Goal: Information Seeking & Learning: Find specific fact

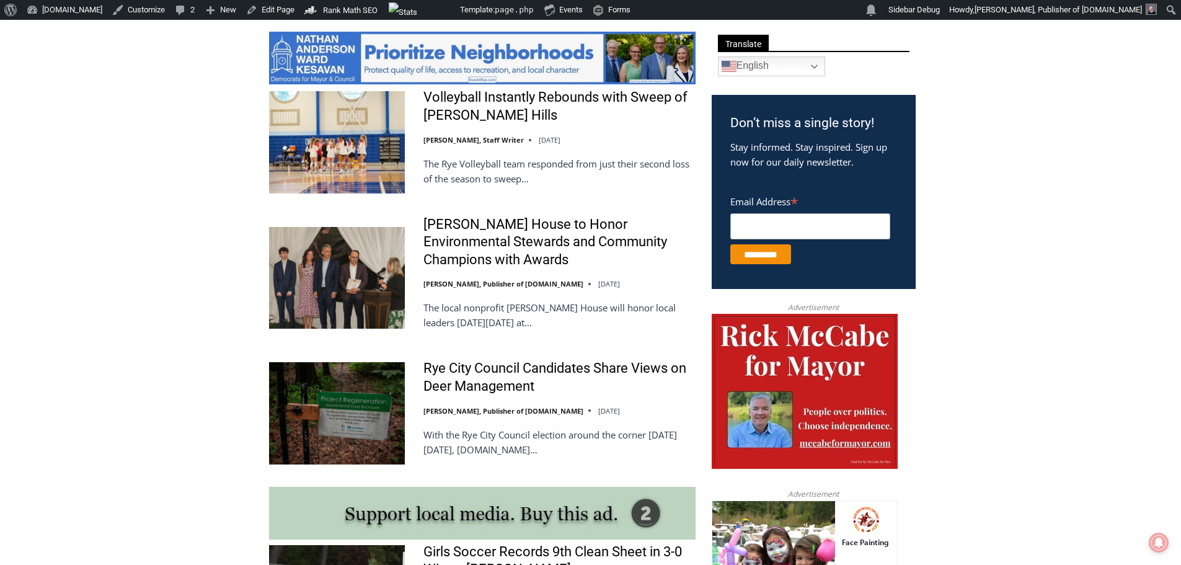
scroll to position [682, 0]
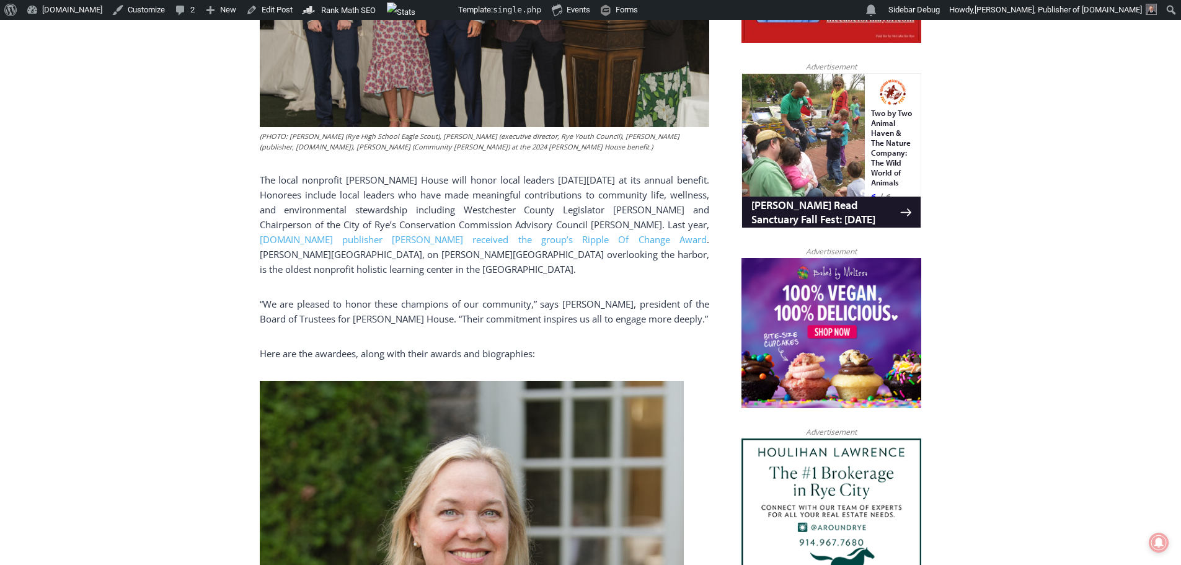
drag, startPoint x: 349, startPoint y: 179, endPoint x: 664, endPoint y: 220, distance: 317.5
click at [664, 220] on p "The local nonprofit Wainwright House will honor local leaders on Thursday, Octo…" at bounding box center [484, 224] width 449 height 104
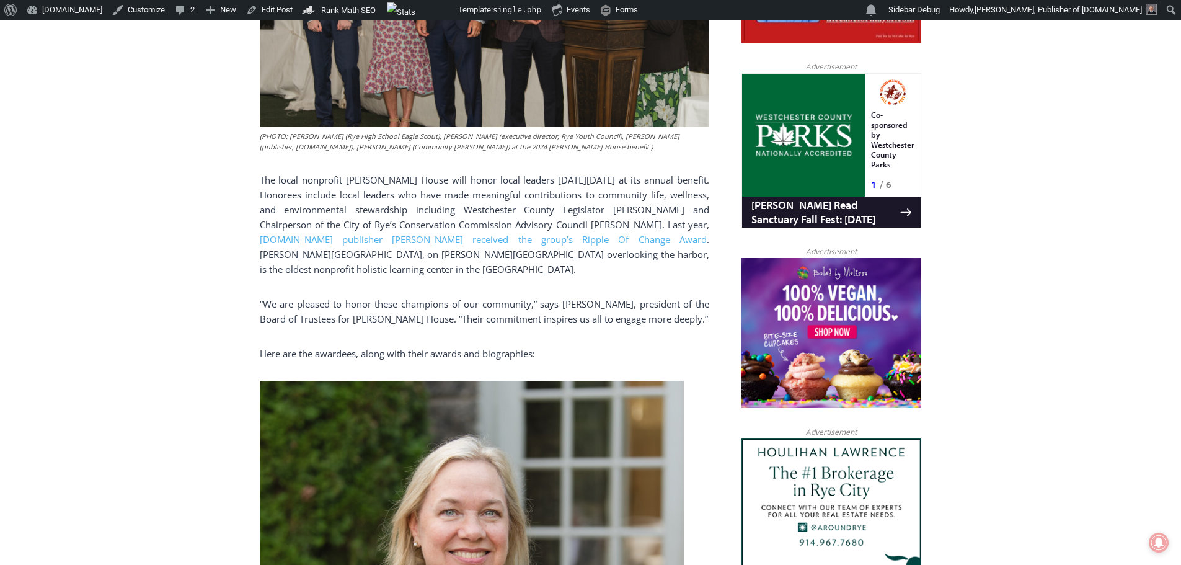
copy p "Wainwright House will honor local leaders on Thursday, October 9, 2025 at its a…"
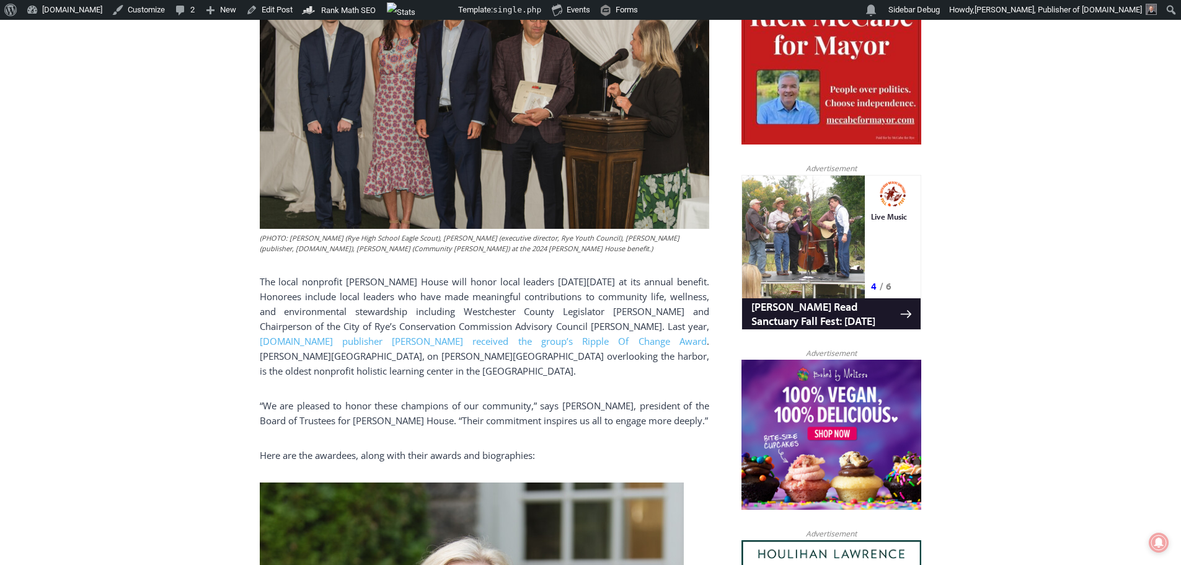
scroll to position [658, 0]
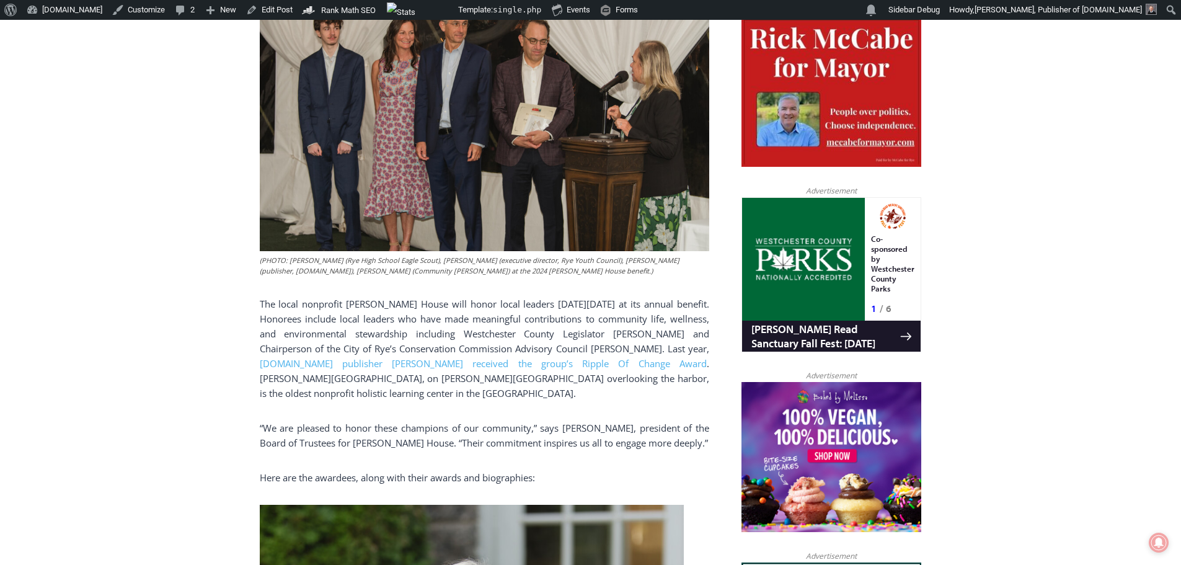
click at [306, 323] on p "The local nonprofit Wainwright House will honor local leaders on Thursday, Octo…" at bounding box center [484, 348] width 449 height 104
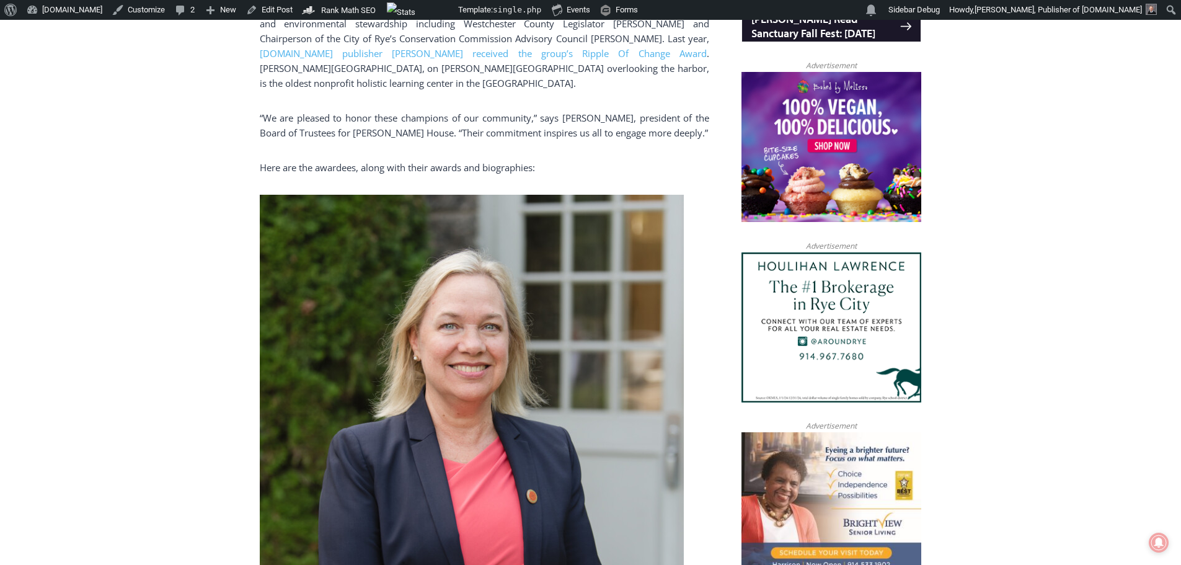
scroll to position [1526, 0]
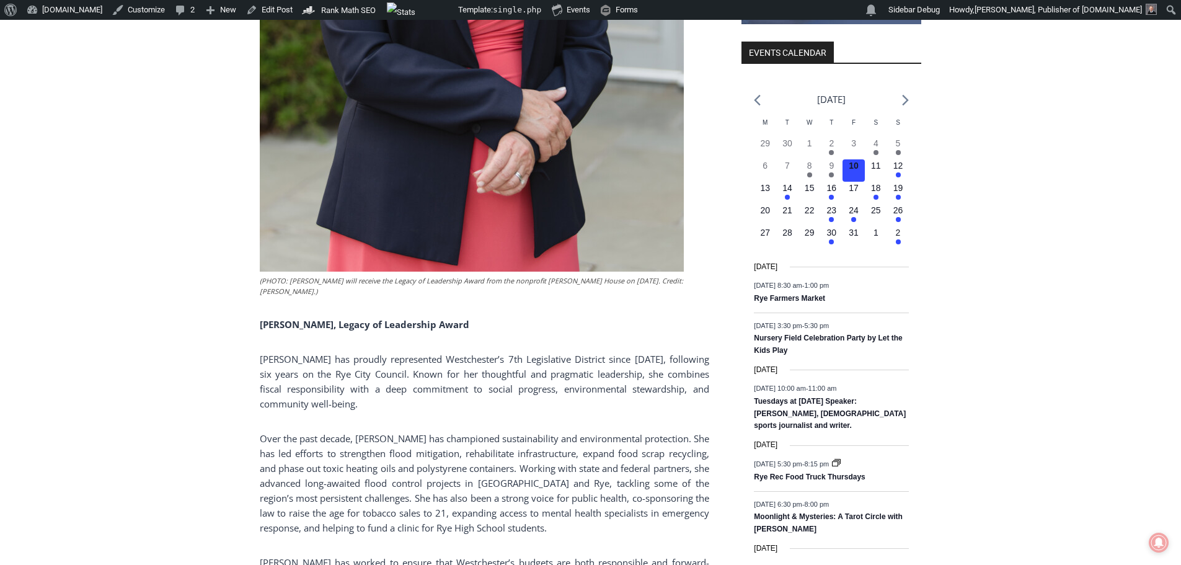
drag, startPoint x: 464, startPoint y: 320, endPoint x: 257, endPoint y: 317, distance: 206.4
copy strong "Catherine Parker, Legacy of Leadership Award"
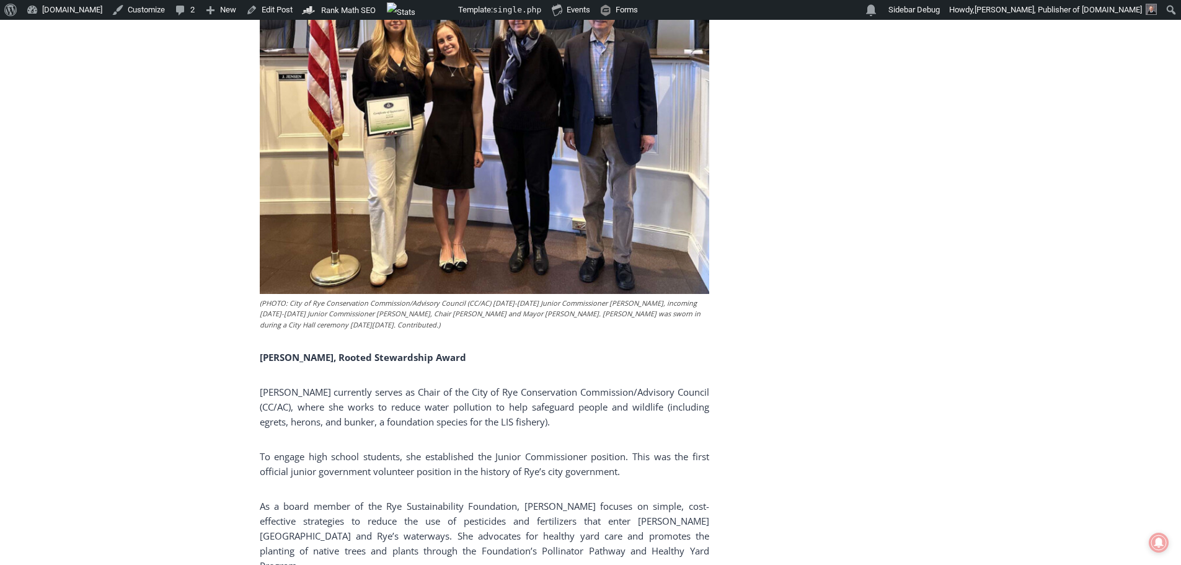
scroll to position [2827, 0]
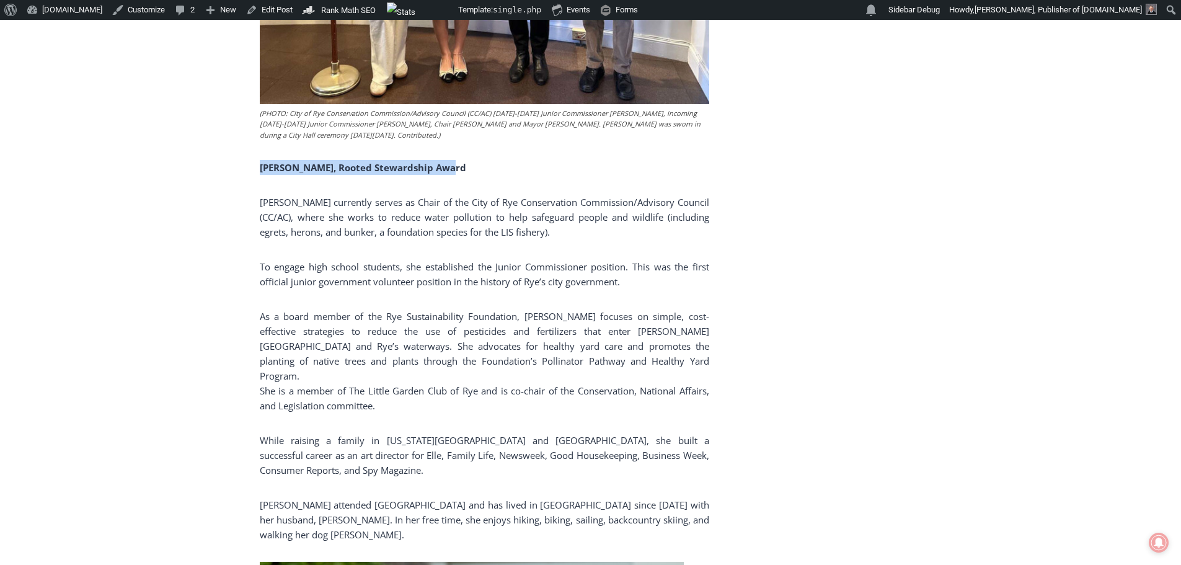
drag, startPoint x: 446, startPoint y: 154, endPoint x: 258, endPoint y: 160, distance: 187.3
copy strong "Tracy Stora, Rooted Stewardship Award"
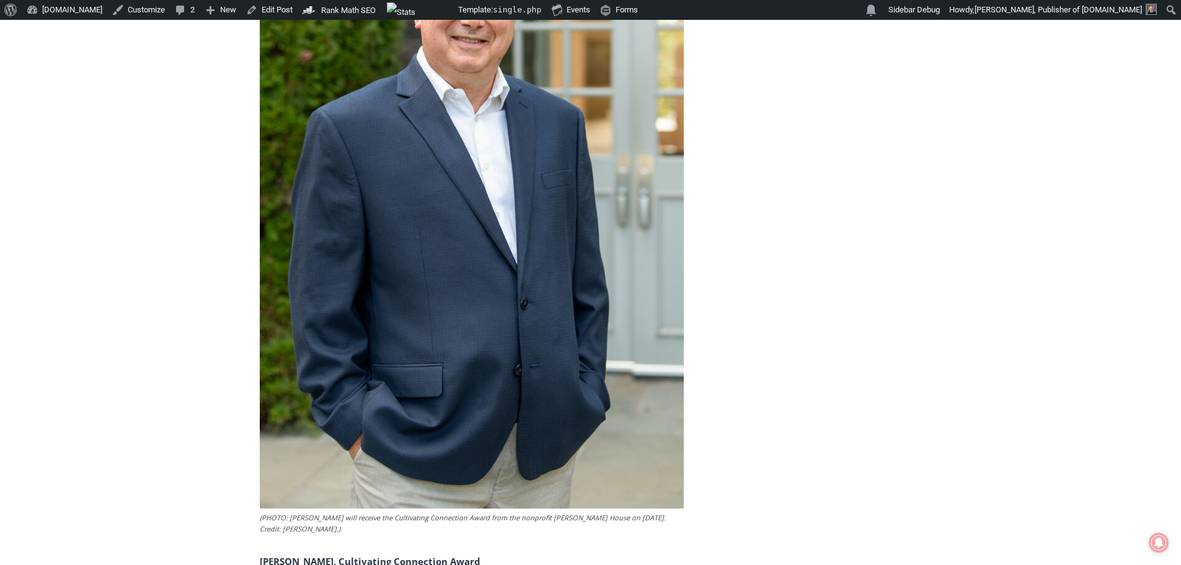
scroll to position [3757, 0]
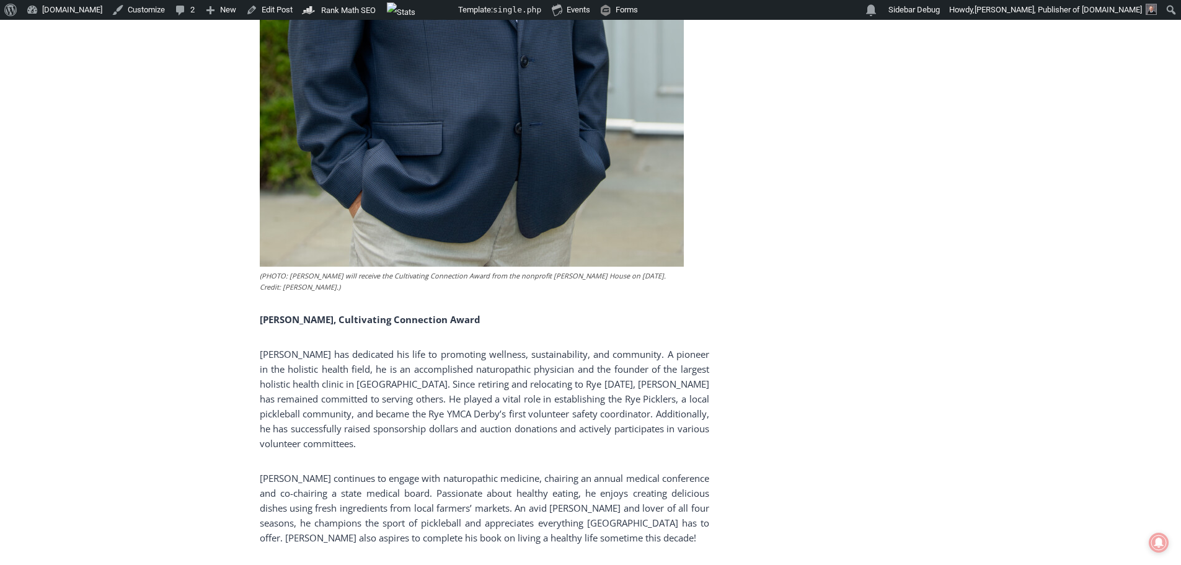
drag, startPoint x: 524, startPoint y: 262, endPoint x: 239, endPoint y: 252, distance: 285.3
click at [239, 252] on div "Home > Community Groups > Wainwright House Rye > Wainwright House to Honor Envi…" at bounding box center [590, 527] width 1181 height 7866
copy strong "Dr. David Olarsch, Cultivating Connection Award"
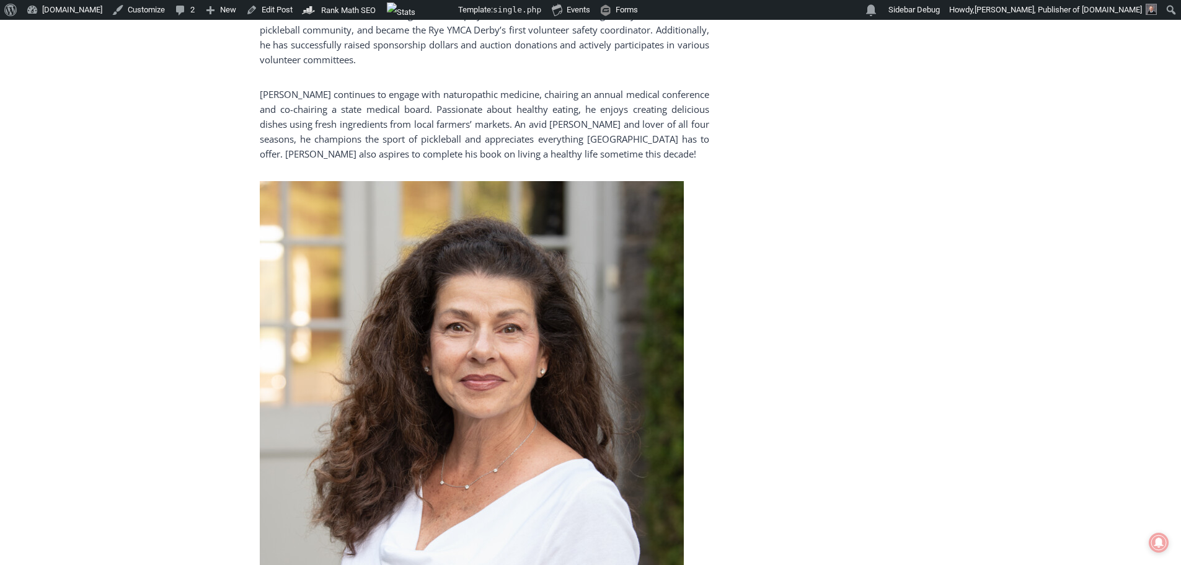
scroll to position [4625, 0]
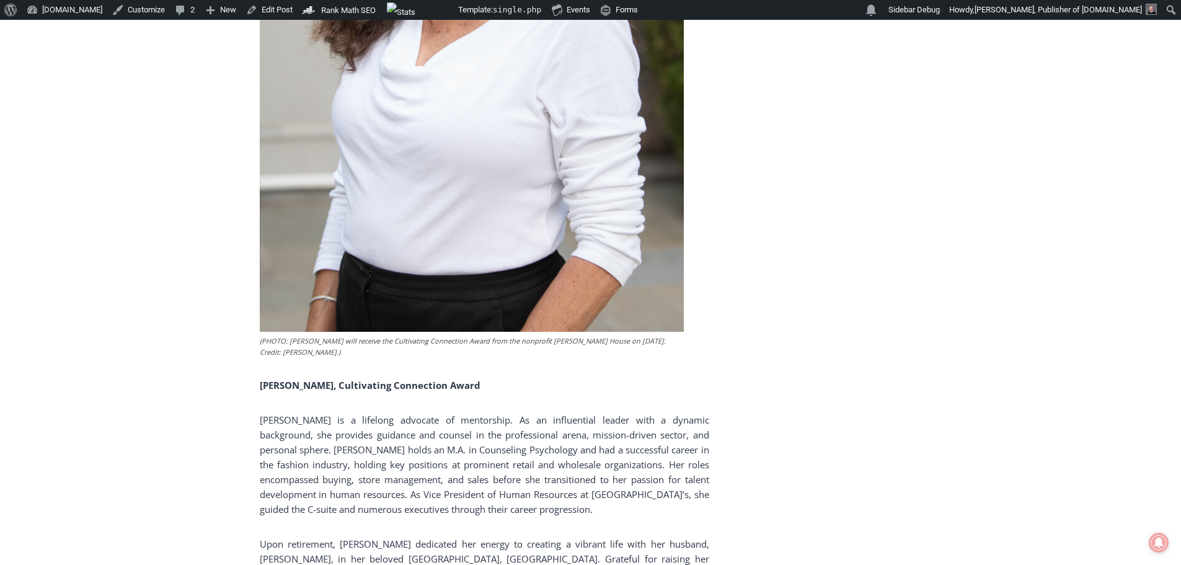
drag, startPoint x: 521, startPoint y: 328, endPoint x: 255, endPoint y: 325, distance: 265.9
copy strong "Susan Romeo-Riordan, Cultivating Connection Award"
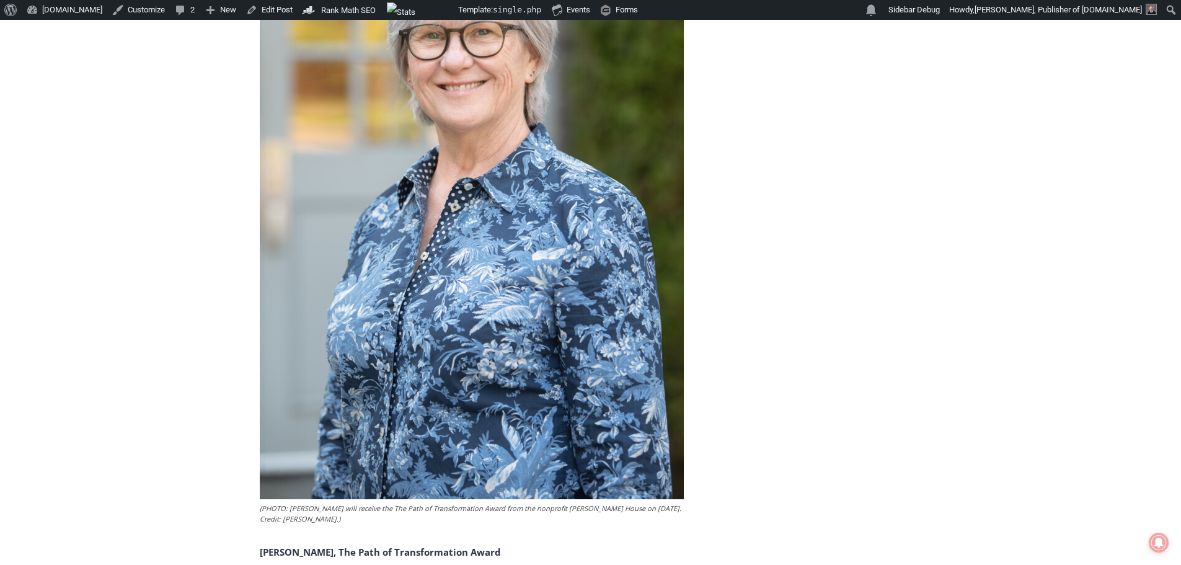
scroll to position [5555, 0]
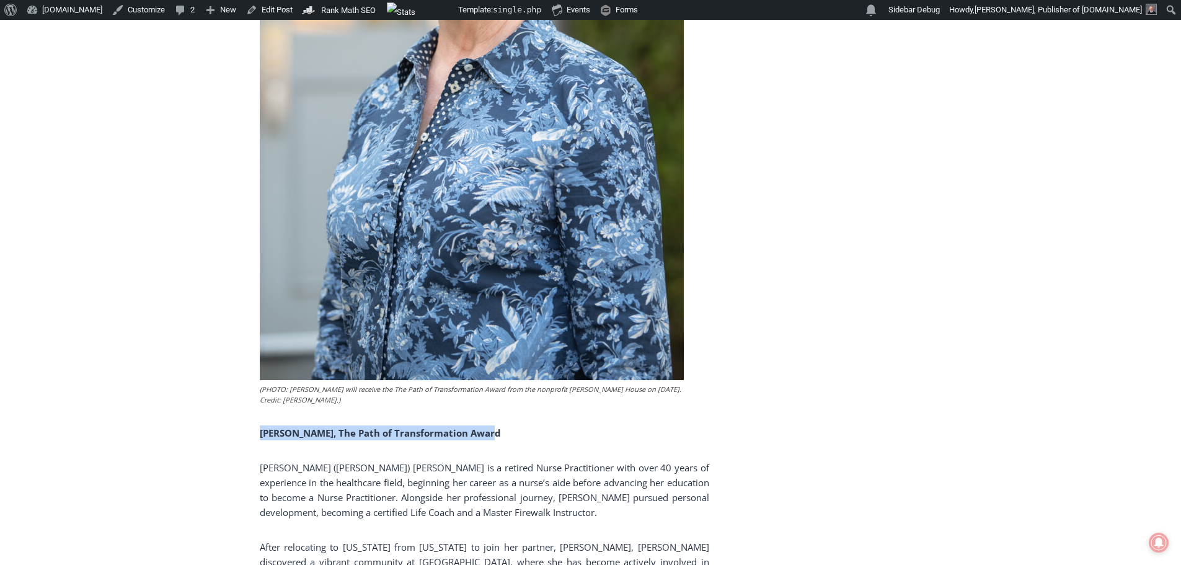
drag, startPoint x: 474, startPoint y: 344, endPoint x: 250, endPoint y: 345, distance: 223.2
copy strong "Tammy Newell, The Path of Transformation Award"
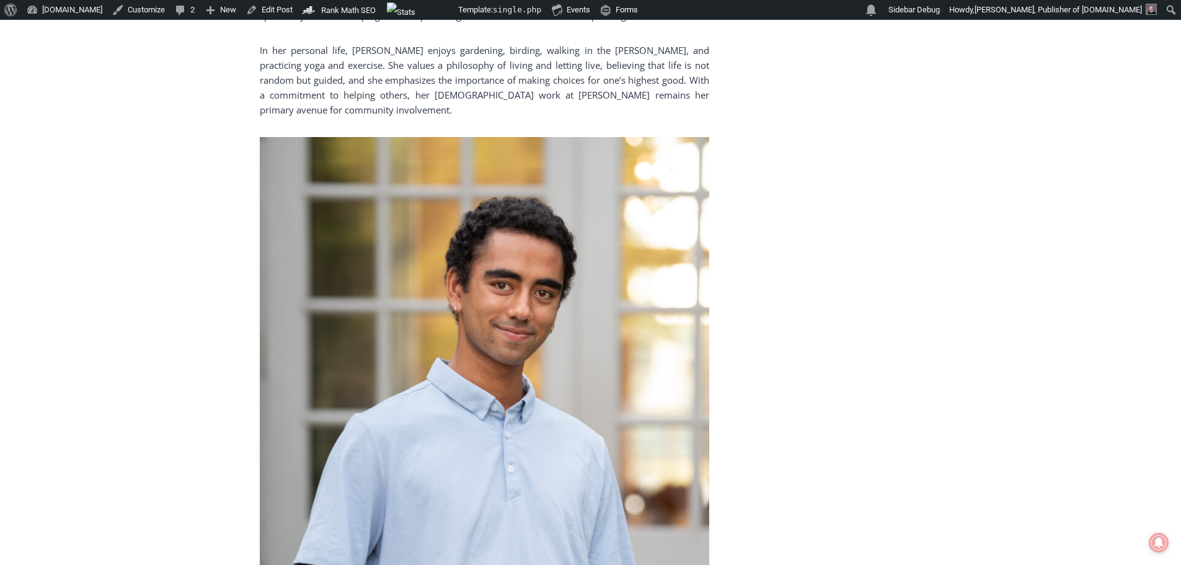
scroll to position [6423, 0]
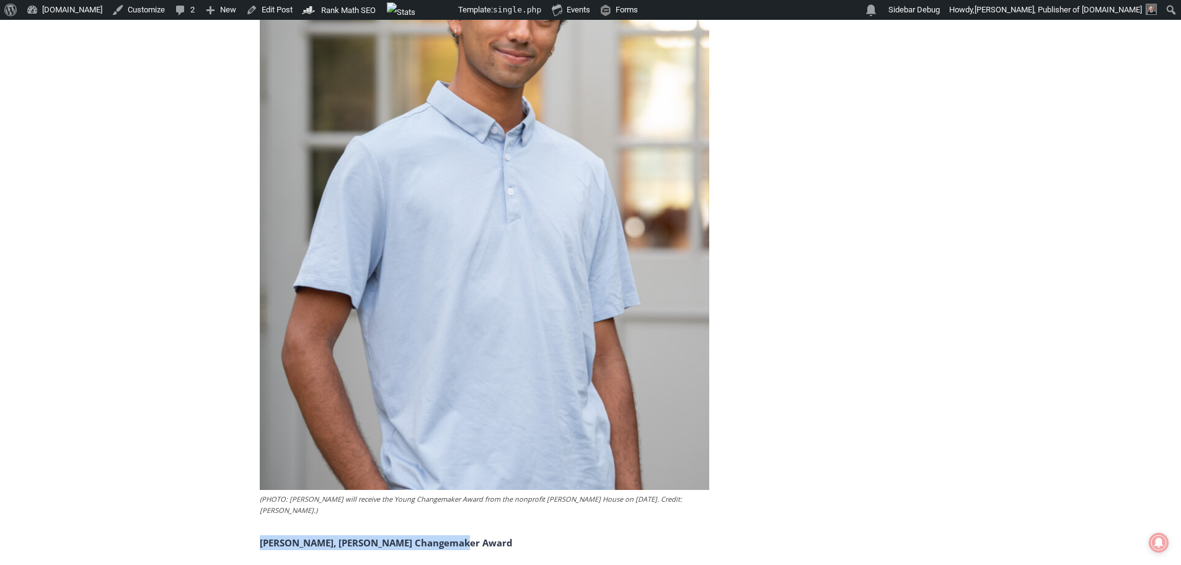
drag, startPoint x: 410, startPoint y: 453, endPoint x: 250, endPoint y: 453, distance: 159.9
copy strong "Ben Laschever, Young Changemaker Award"
